Goal: Information Seeking & Learning: Learn about a topic

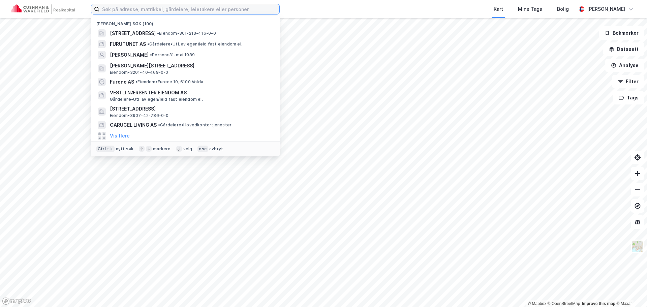
click at [209, 7] on input at bounding box center [189, 9] width 180 height 10
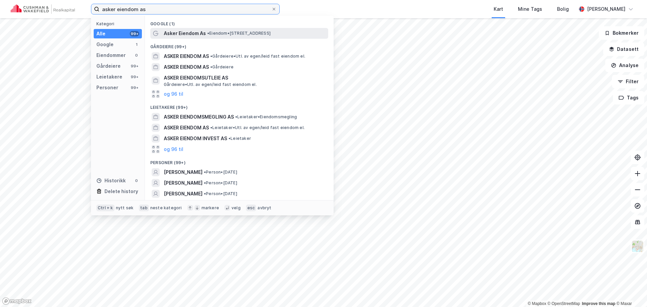
type input "asker eiendom as"
click at [197, 35] on span "Asker Eiendom As" at bounding box center [185, 33] width 42 height 8
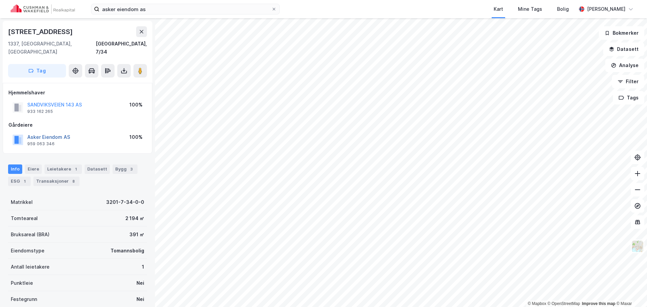
click at [0, 0] on button "Asker Eiendom AS" at bounding box center [0, 0] width 0 height 0
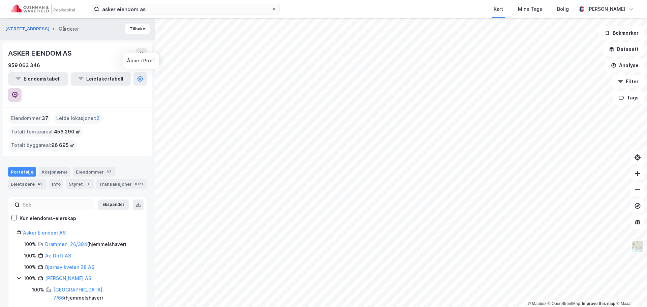
click at [18, 92] on icon at bounding box center [14, 95] width 7 height 7
